Goal: Transaction & Acquisition: Purchase product/service

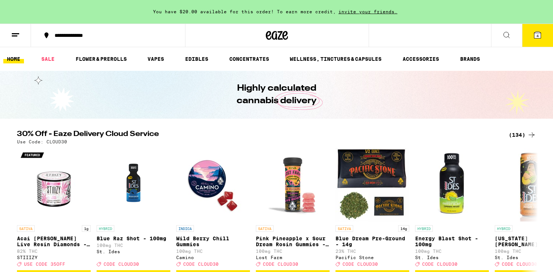
click at [20, 34] on button at bounding box center [15, 35] width 31 height 23
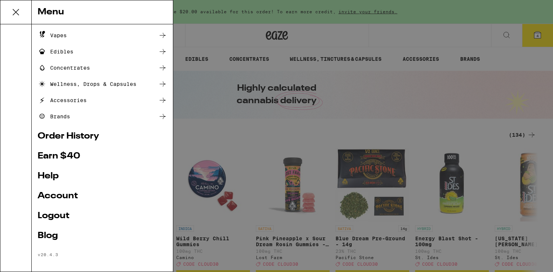
scroll to position [67, 0]
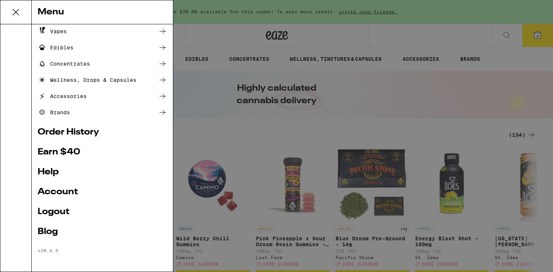
click at [57, 190] on link "Account" at bounding box center [102, 192] width 129 height 9
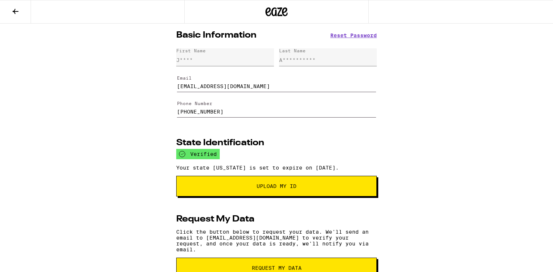
click at [17, 9] on icon at bounding box center [15, 11] width 9 height 9
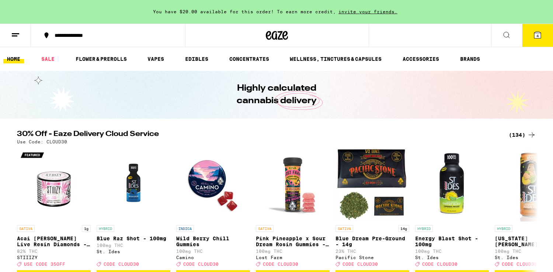
click at [539, 37] on icon at bounding box center [537, 35] width 7 height 7
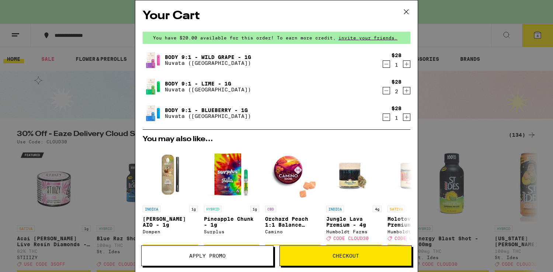
click at [482, 107] on div "Your Cart You have $20.00 available for this order! To earn more credit, invite…" at bounding box center [276, 136] width 553 height 272
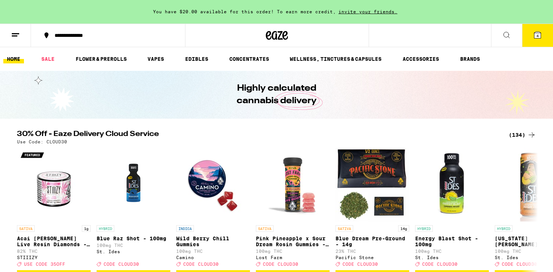
click at [15, 36] on icon at bounding box center [15, 35] width 9 height 9
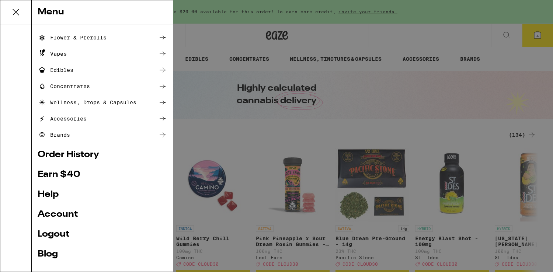
scroll to position [60, 0]
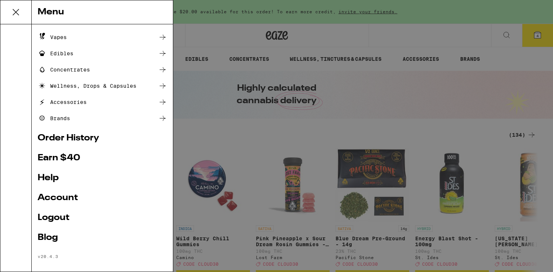
click at [60, 137] on link "Order History" at bounding box center [102, 138] width 129 height 9
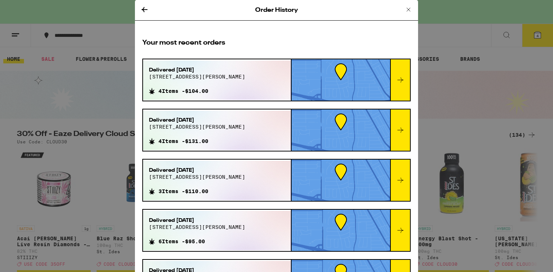
click at [403, 81] on icon at bounding box center [400, 80] width 9 height 9
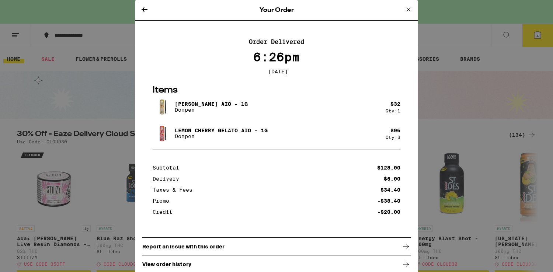
click at [144, 12] on icon at bounding box center [144, 9] width 9 height 9
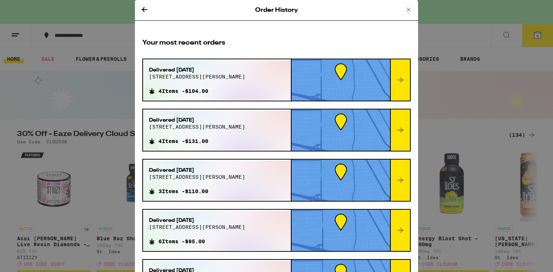
click at [404, 126] on icon at bounding box center [400, 130] width 9 height 9
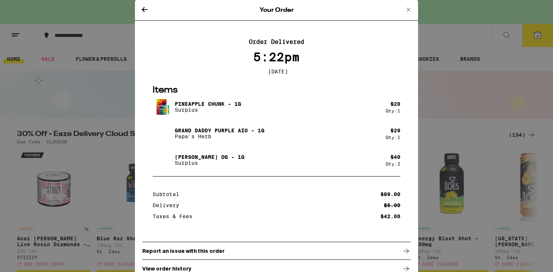
click at [145, 8] on icon at bounding box center [144, 9] width 9 height 9
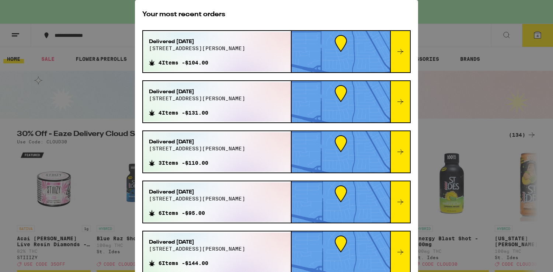
scroll to position [35, 0]
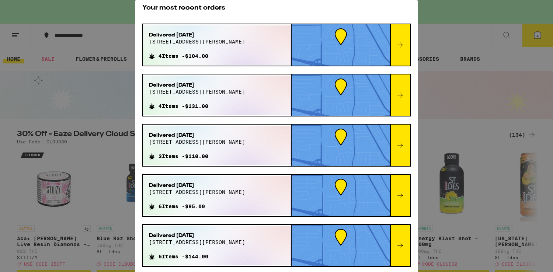
click at [400, 135] on div at bounding box center [400, 145] width 20 height 41
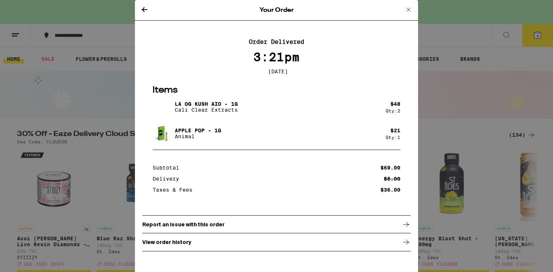
click at [142, 10] on icon at bounding box center [144, 9] width 9 height 9
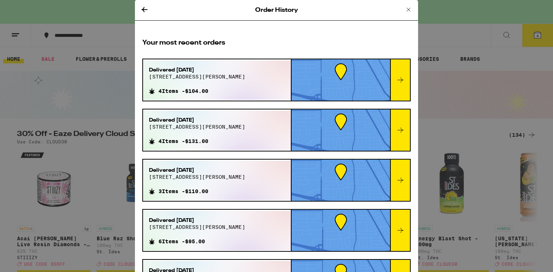
click at [193, 74] on span "14683 berry way" at bounding box center [197, 77] width 96 height 6
click at [405, 73] on div at bounding box center [400, 79] width 20 height 41
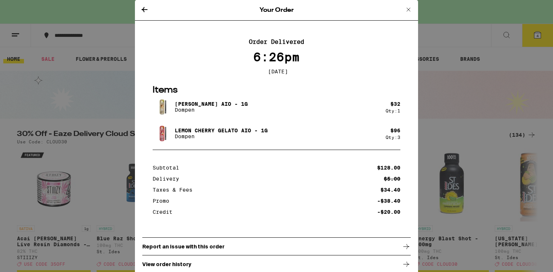
click at [143, 8] on icon at bounding box center [145, 9] width 6 height 5
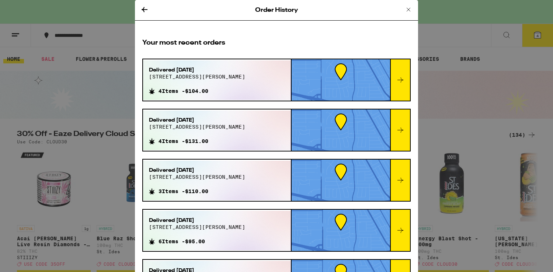
click at [404, 130] on icon at bounding box center [400, 130] width 9 height 9
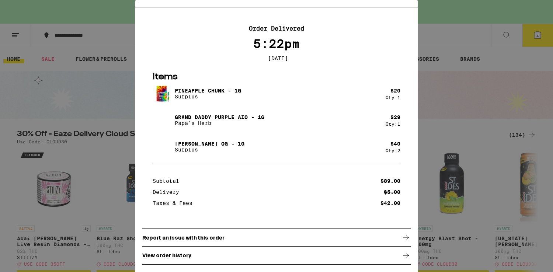
scroll to position [14, 0]
click at [164, 121] on img at bounding box center [163, 120] width 21 height 21
click at [192, 120] on p "Grand Daddy Purple AIO - 1g" at bounding box center [220, 117] width 90 height 6
drag, startPoint x: 174, startPoint y: 118, endPoint x: 251, endPoint y: 120, distance: 77.1
click at [251, 120] on div "Grand Daddy Purple AIO - 1g Papa's Herb" at bounding box center [269, 120] width 233 height 21
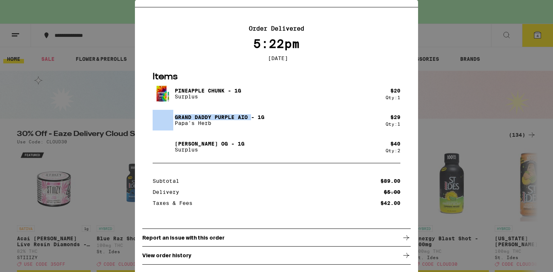
copy div "Grand Daddy Purple AIO"
click at [97, 126] on div "Your Order Order Delivered 5:22pm Nov 9, 2024 Items Pineapple Chunk - 1g Surplu…" at bounding box center [276, 136] width 553 height 272
click at [103, 106] on div "Your Order Order Delivered 5:22pm Nov 9, 2024 Items Pineapple Chunk - 1g Surplu…" at bounding box center [276, 136] width 553 height 272
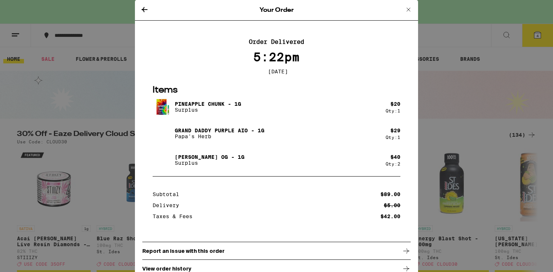
click at [410, 9] on icon at bounding box center [408, 9] width 9 height 9
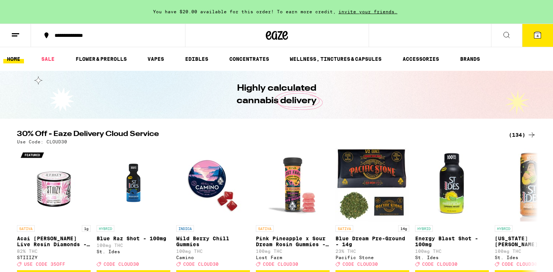
click at [501, 34] on button at bounding box center [506, 35] width 31 height 23
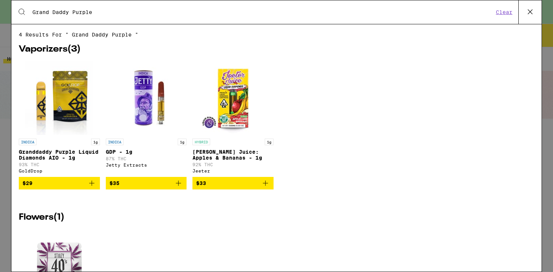
type input "Grand Daddy Purple"
click at [62, 103] on img "Open page for Granddaddy Purple Liquid Diamonds AIO - 1g from GoldDrop" at bounding box center [59, 98] width 68 height 74
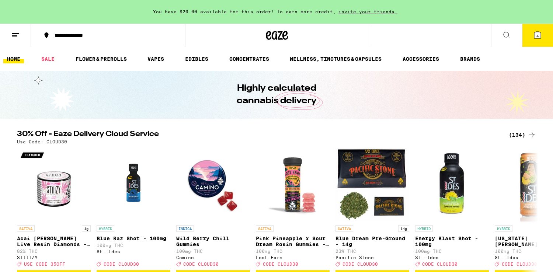
click at [513, 29] on button at bounding box center [506, 35] width 31 height 23
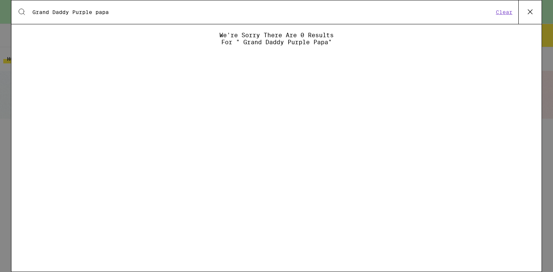
type input "Grand Daddy Purple papa"
click at [223, 22] on div "Search for Products Grand Daddy Purple papa Clear" at bounding box center [276, 12] width 530 height 24
click at [233, 13] on input "Grand Daddy Purple papa" at bounding box center [262, 12] width 461 height 7
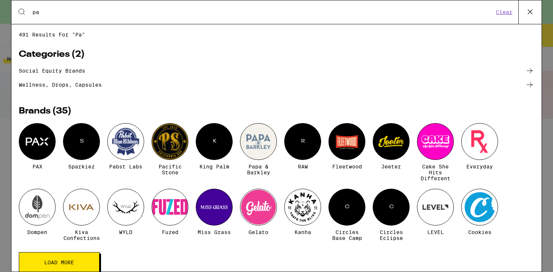
type input "p"
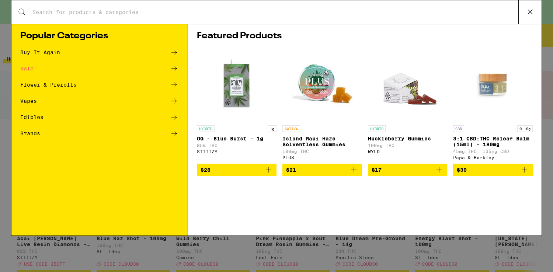
click at [32, 100] on div "Vapes" at bounding box center [28, 100] width 17 height 5
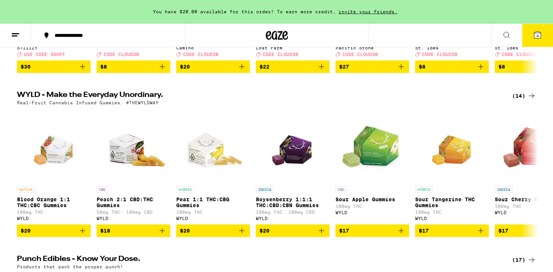
scroll to position [237, 0]
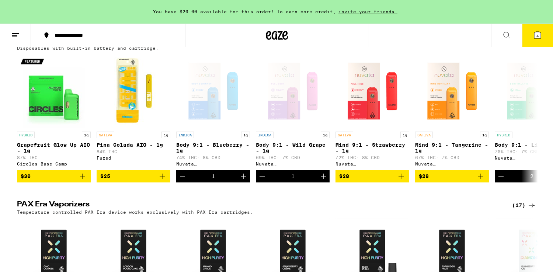
scroll to position [426, 0]
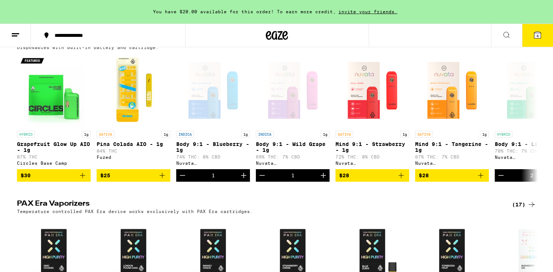
click at [539, 31] on icon at bounding box center [537, 35] width 9 height 9
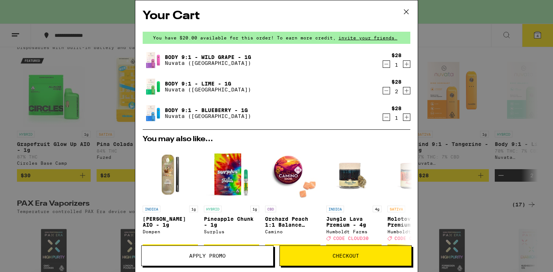
click at [404, 10] on icon at bounding box center [406, 12] width 4 height 4
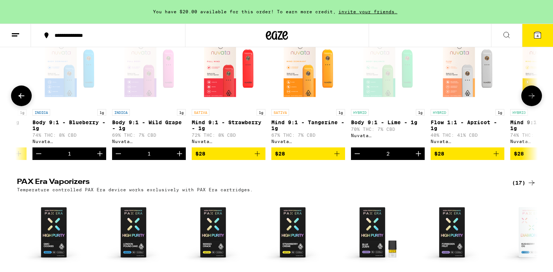
scroll to position [0, 144]
click at [255, 158] on icon "Add to bag" at bounding box center [256, 153] width 9 height 9
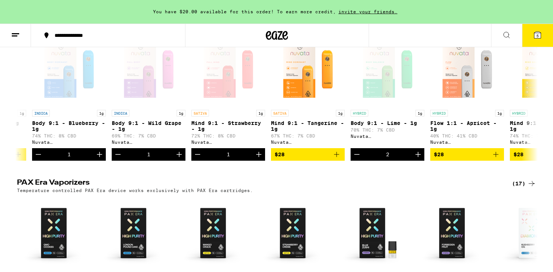
scroll to position [446, 0]
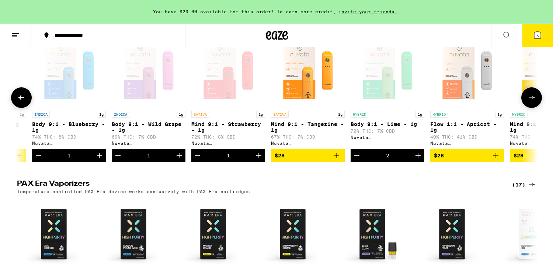
click at [198, 160] on icon "Decrement" at bounding box center [197, 155] width 9 height 9
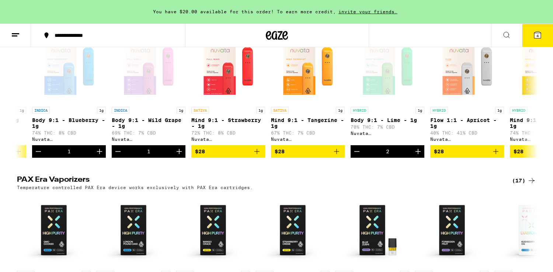
scroll to position [449, 0]
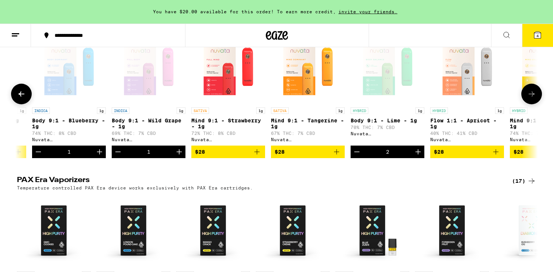
click at [38, 156] on icon "Decrement" at bounding box center [38, 151] width 9 height 9
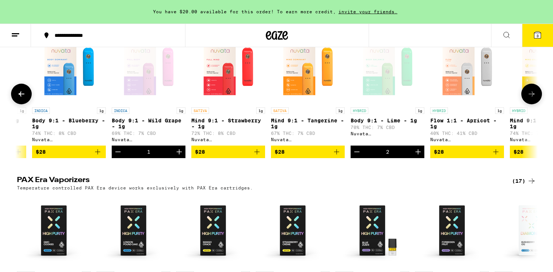
click at [179, 154] on icon "Increment" at bounding box center [179, 151] width 5 height 5
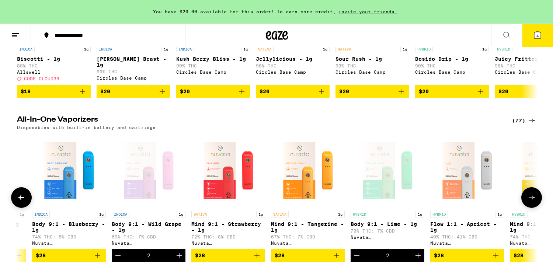
scroll to position [344, 0]
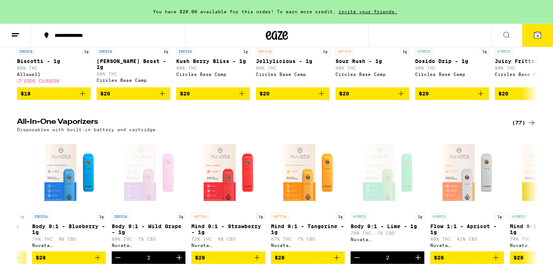
click at [539, 36] on icon at bounding box center [537, 35] width 7 height 7
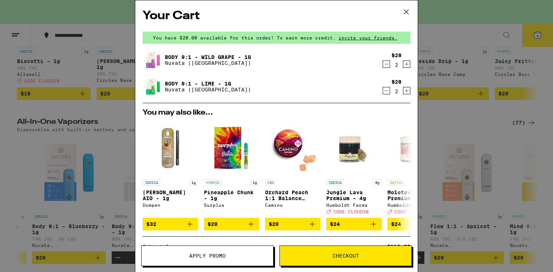
scroll to position [104, 0]
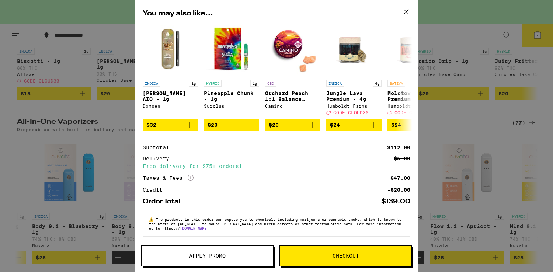
click at [295, 180] on div "Taxes & Fees More Info $47.00" at bounding box center [277, 178] width 268 height 7
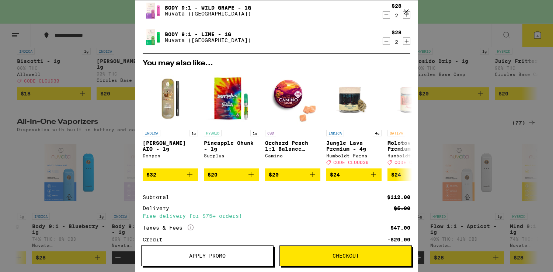
scroll to position [0, 0]
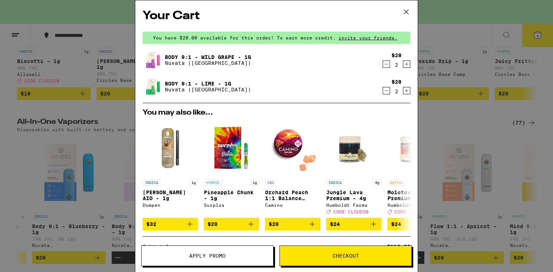
click at [403, 10] on icon at bounding box center [406, 11] width 11 height 11
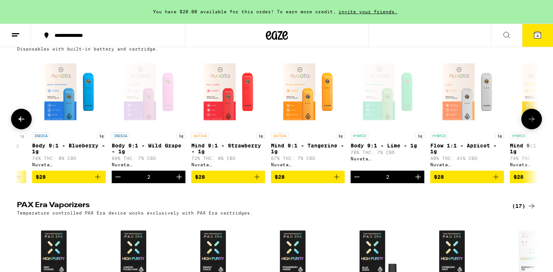
scroll to position [403, 0]
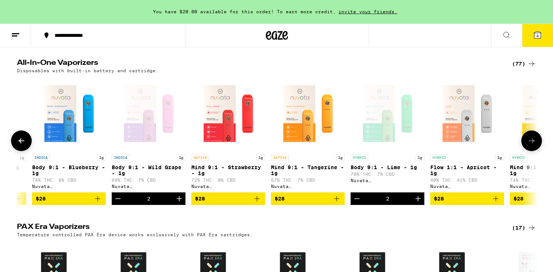
click at [212, 126] on img "Open page for Mind 9:1 - Strawberry - 1g from Nuvata (CA)" at bounding box center [228, 114] width 74 height 74
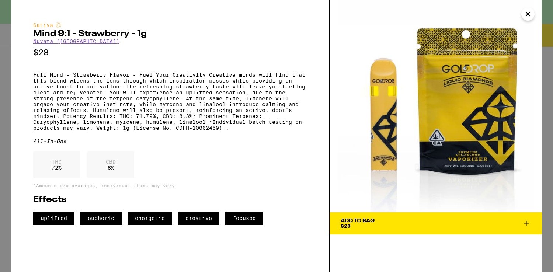
click at [526, 12] on icon "Close" at bounding box center [528, 14] width 4 height 4
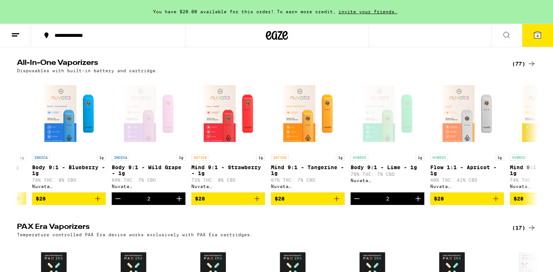
click at [540, 38] on icon at bounding box center [537, 35] width 7 height 7
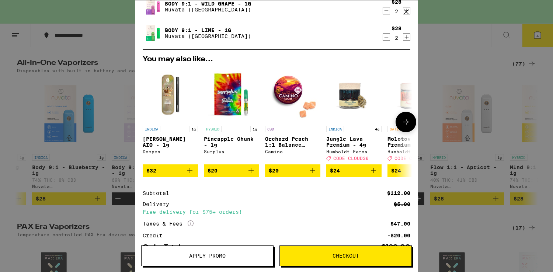
scroll to position [104, 0]
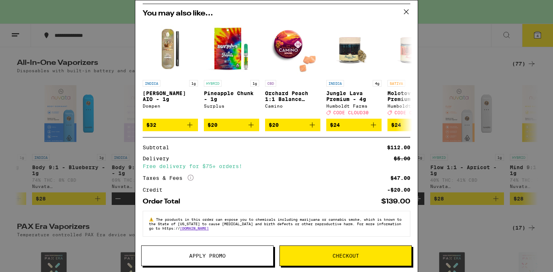
click at [350, 257] on span "Checkout" at bounding box center [345, 255] width 27 height 5
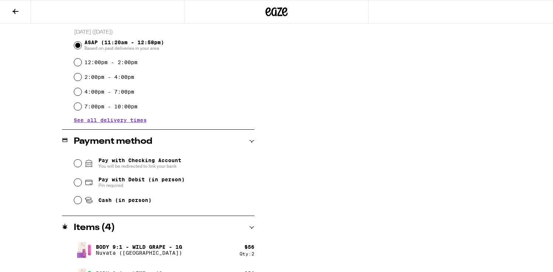
scroll to position [202, 0]
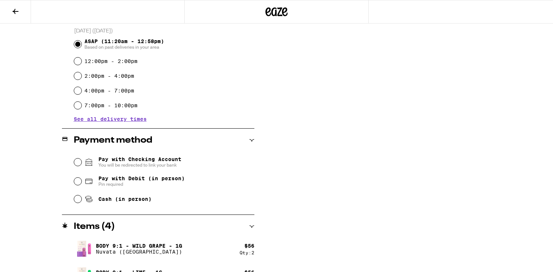
click at [111, 201] on span "Cash (in person)" at bounding box center [124, 199] width 53 height 6
click at [81, 201] on input "Cash (in person)" at bounding box center [77, 198] width 7 height 7
radio input "true"
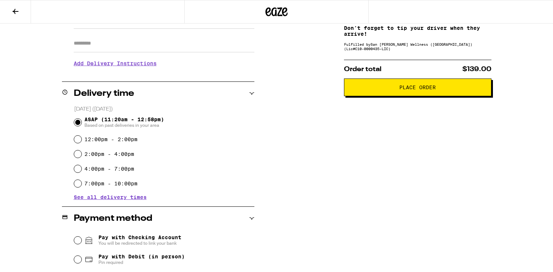
scroll to position [125, 0]
click at [408, 93] on button "Place Order" at bounding box center [417, 87] width 147 height 18
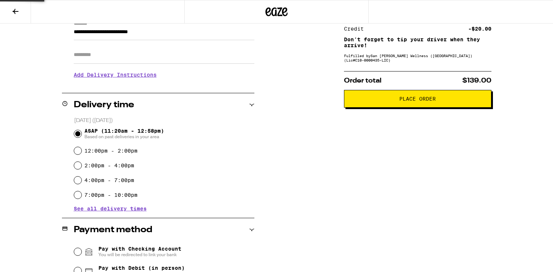
scroll to position [96, 0]
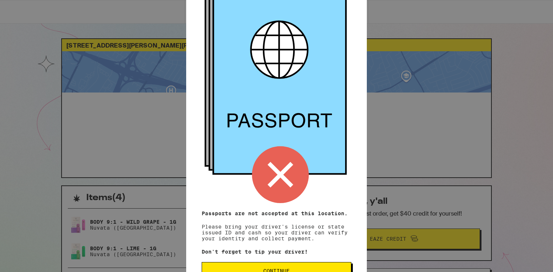
scroll to position [69, 0]
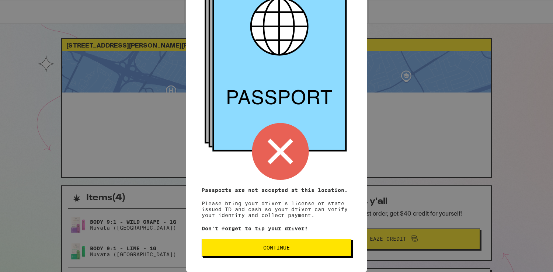
click at [274, 248] on span "Continue" at bounding box center [276, 247] width 27 height 5
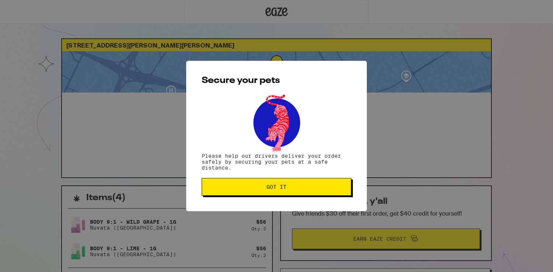
click at [277, 188] on span "Got it" at bounding box center [276, 186] width 20 height 5
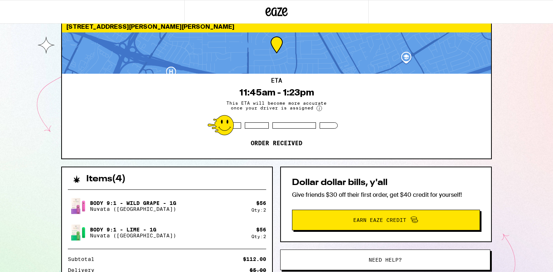
scroll to position [20, 0]
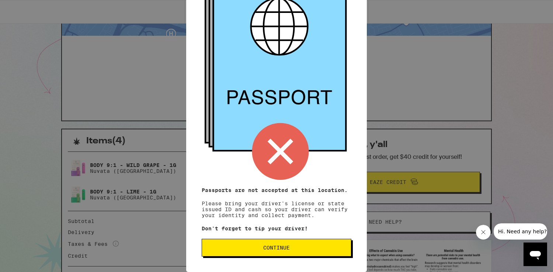
scroll to position [132, 0]
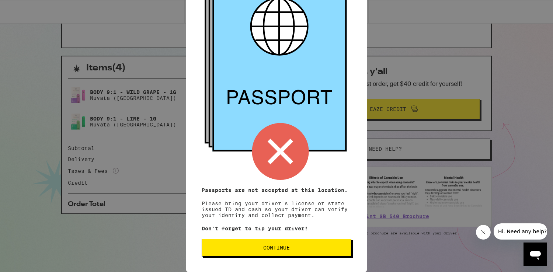
click at [272, 242] on button "Continue" at bounding box center [277, 248] width 150 height 18
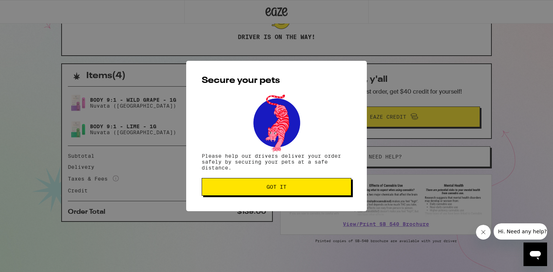
scroll to position [124, 0]
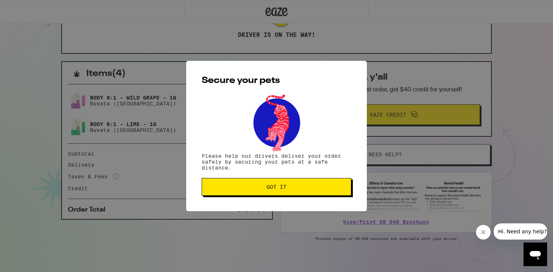
click at [280, 193] on button "Got it" at bounding box center [277, 187] width 150 height 18
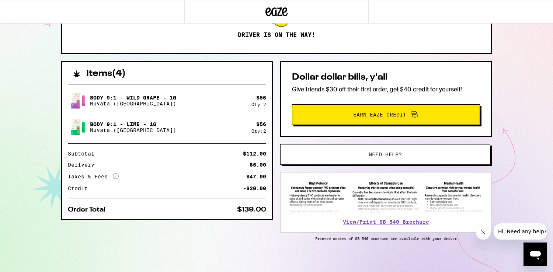
click at [294, 75] on h2 "Dollar dollar bills, y'all" at bounding box center [386, 77] width 188 height 9
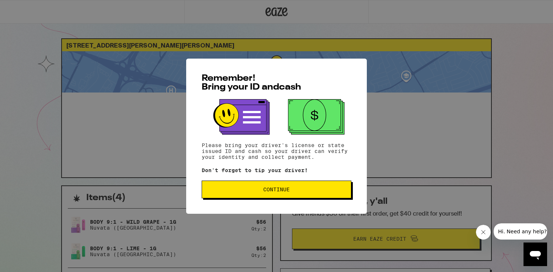
click at [289, 195] on button "Continue" at bounding box center [277, 190] width 150 height 18
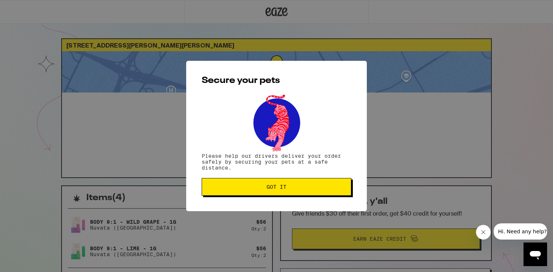
click at [275, 186] on span "Got it" at bounding box center [276, 186] width 20 height 5
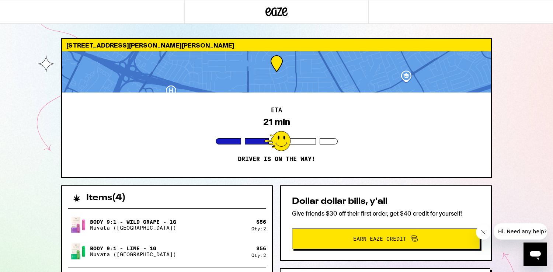
click at [324, 114] on div "ETA 21 min Driver is on the way!" at bounding box center [276, 135] width 429 height 85
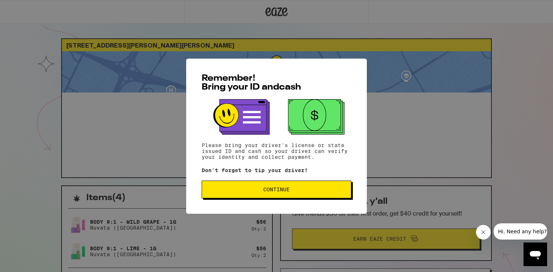
click at [275, 191] on span "Continue" at bounding box center [276, 189] width 27 height 5
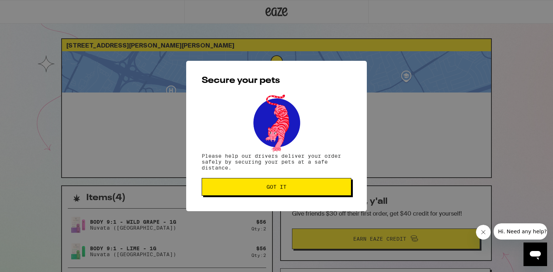
click at [275, 189] on span "Got it" at bounding box center [276, 186] width 20 height 5
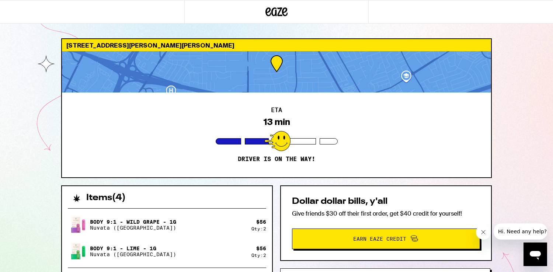
click at [317, 107] on div "ETA 13 min Driver is on the way!" at bounding box center [276, 135] width 429 height 85
